Goal: Transaction & Acquisition: Purchase product/service

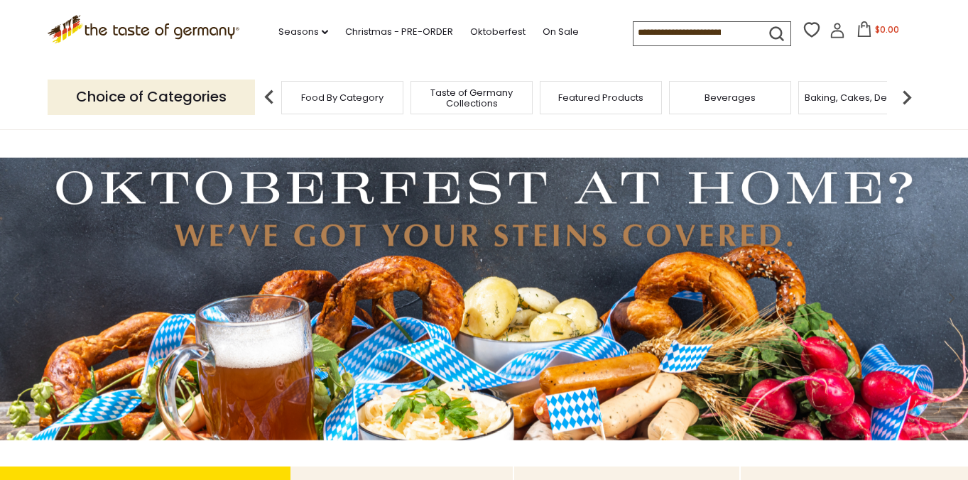
click at [767, 28] on icon "submit" at bounding box center [776, 33] width 19 height 19
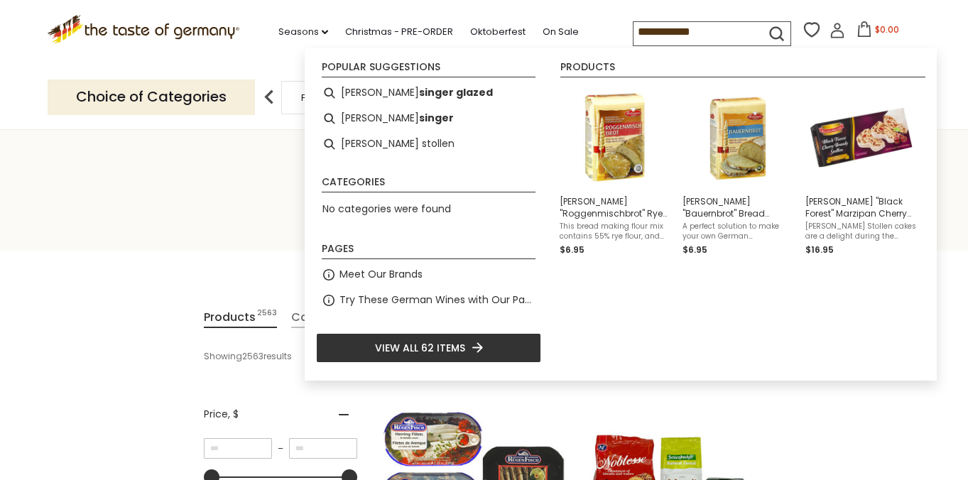
type input "**********"
